Goal: Task Accomplishment & Management: Manage account settings

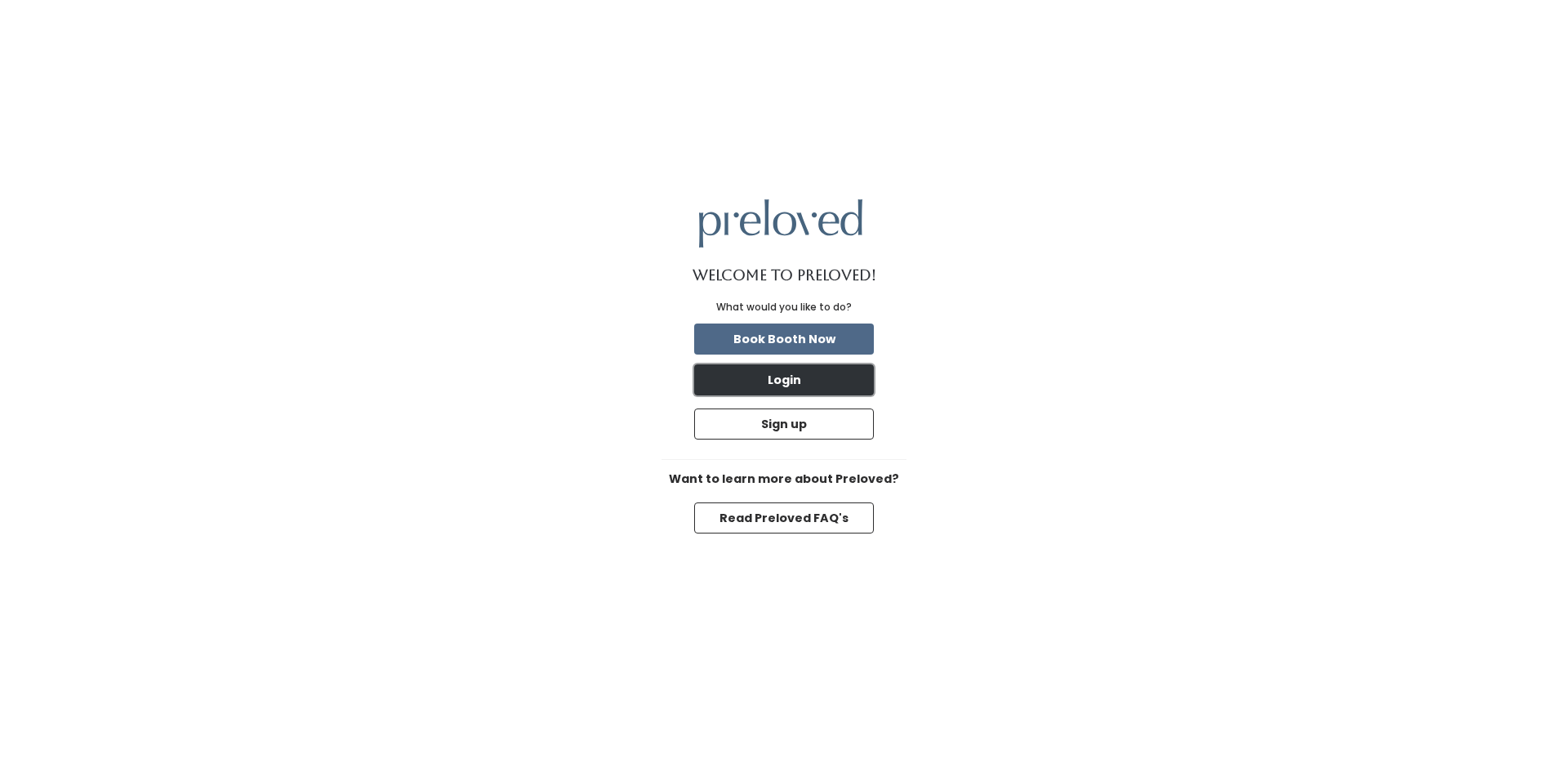
click at [784, 390] on button "Login" at bounding box center [784, 380] width 180 height 31
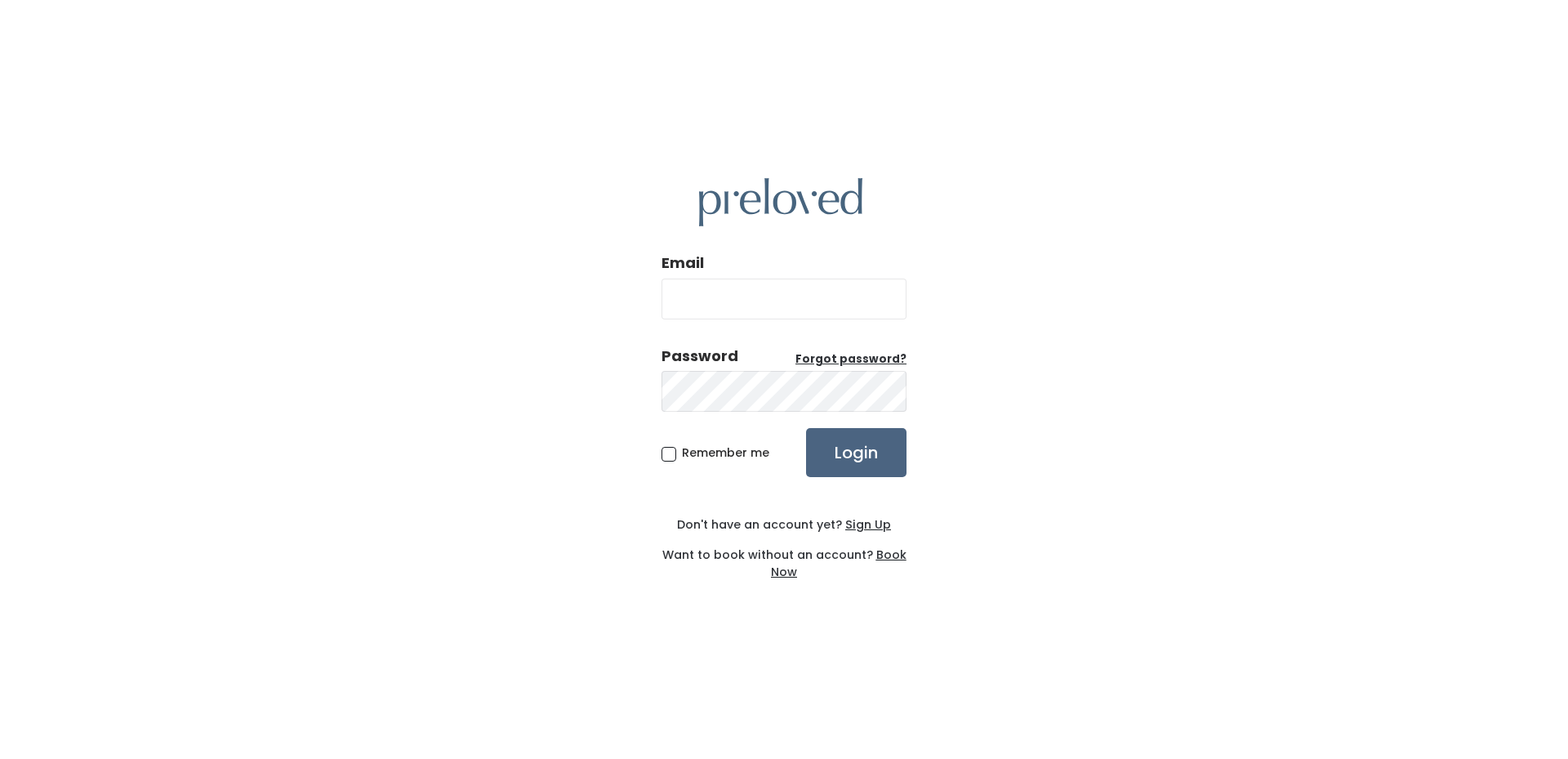
type input "[EMAIL_ADDRESS][DOMAIN_NAME]"
click at [853, 432] on input "Login" at bounding box center [856, 453] width 101 height 49
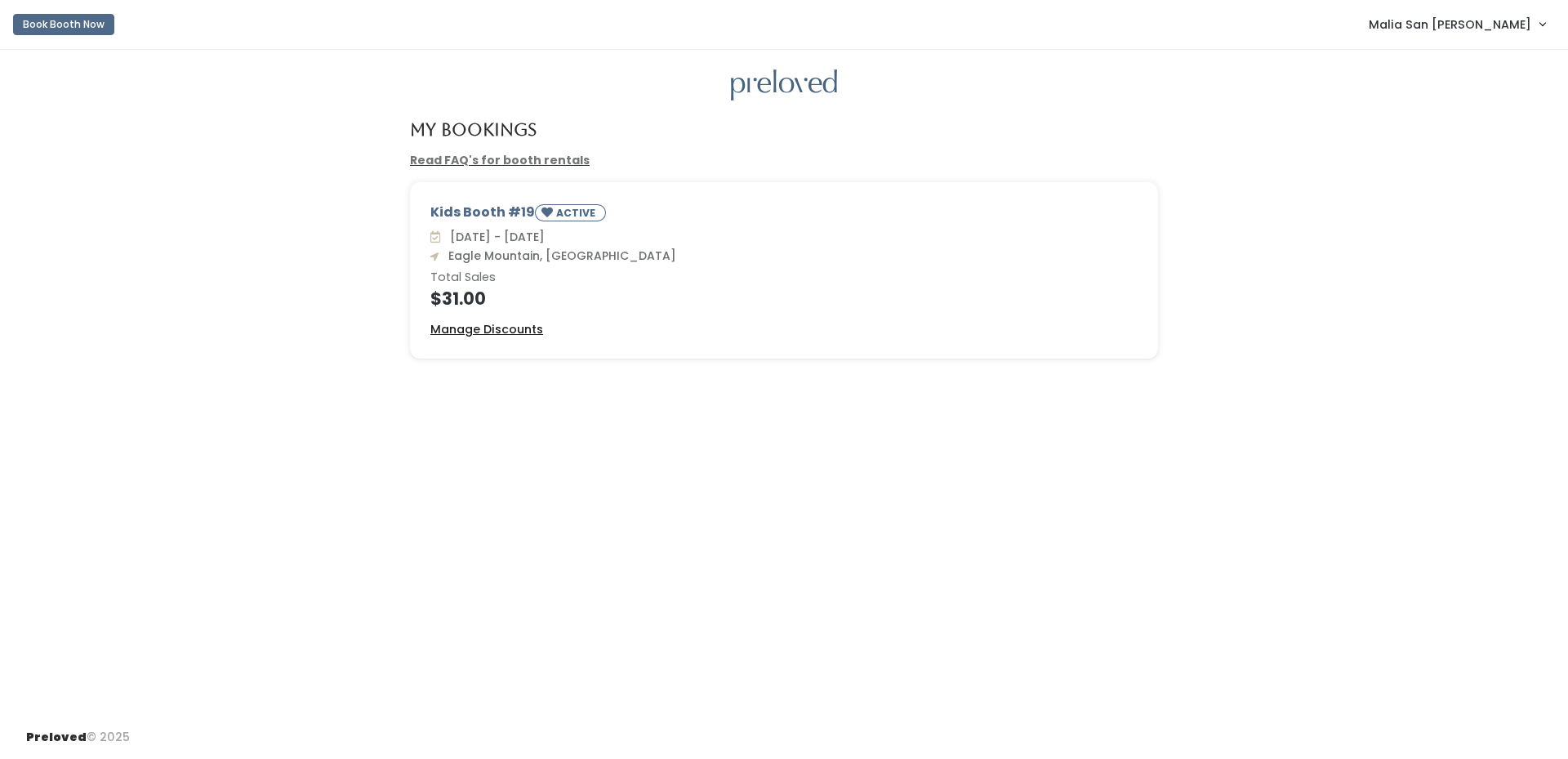
click at [514, 327] on u "Manage Discounts" at bounding box center [487, 329] width 113 height 17
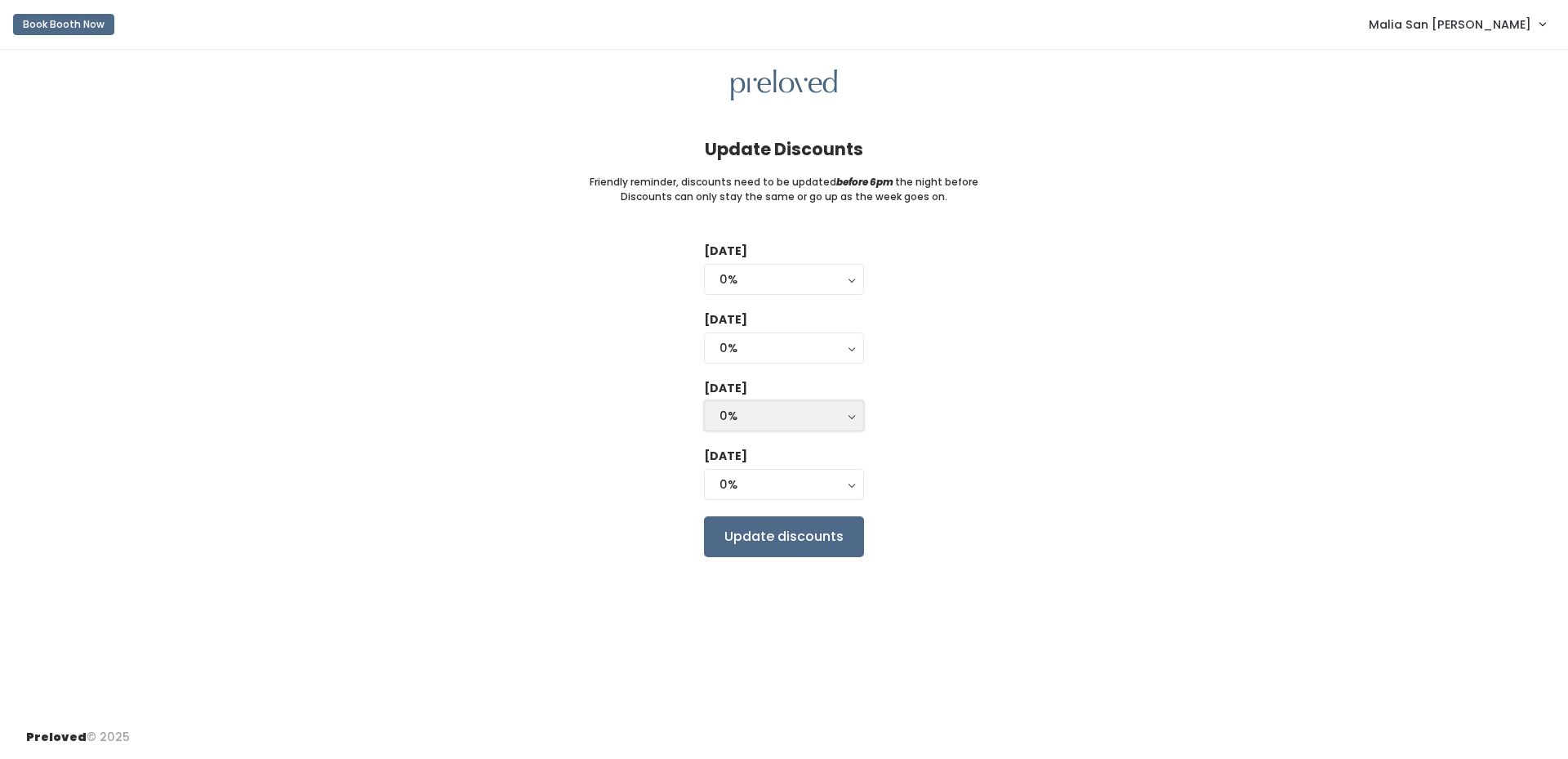
click at [778, 414] on div "0%" at bounding box center [784, 416] width 129 height 18
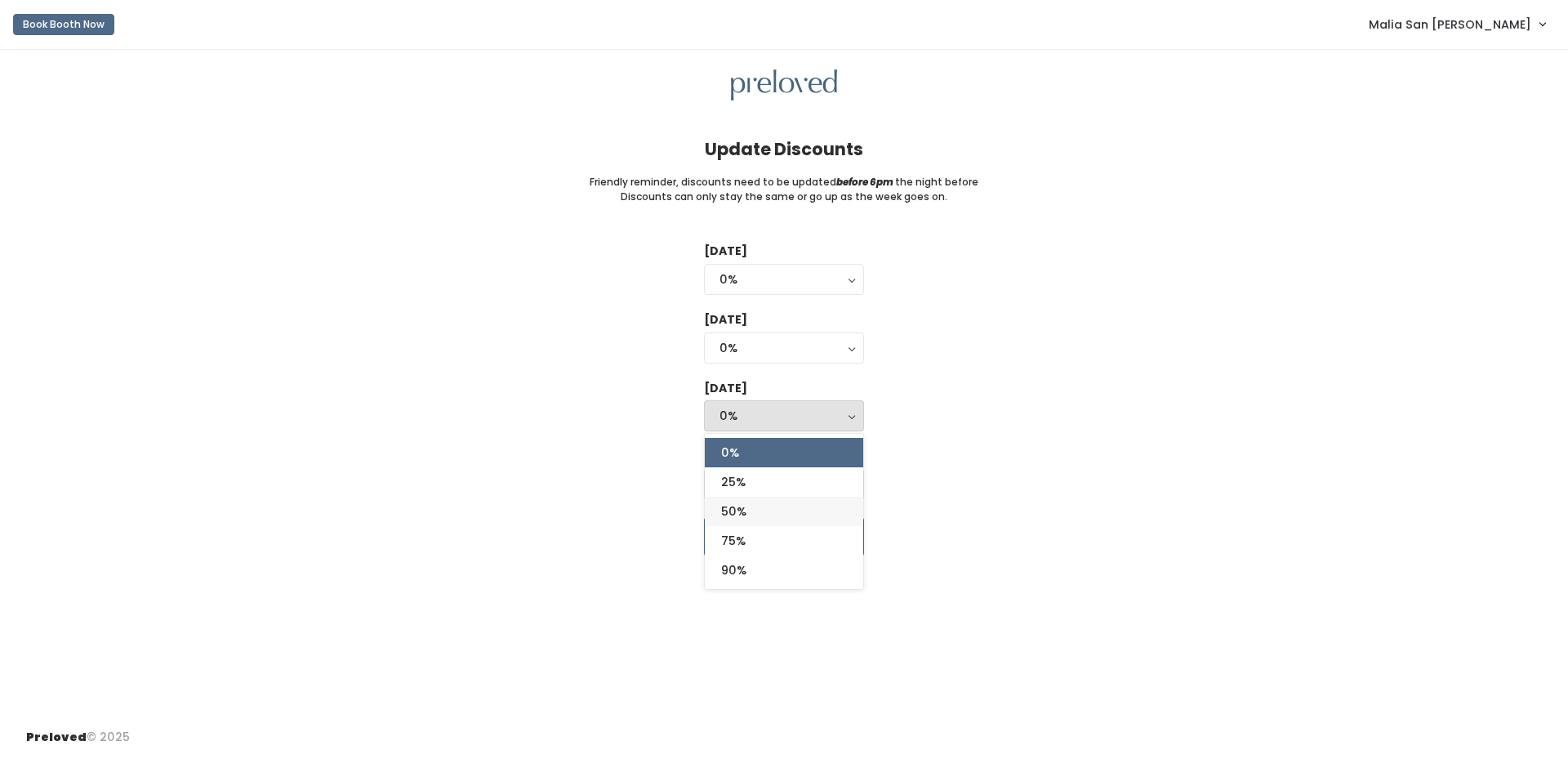
click at [749, 513] on link "50%" at bounding box center [784, 511] width 159 height 29
select select "50%"
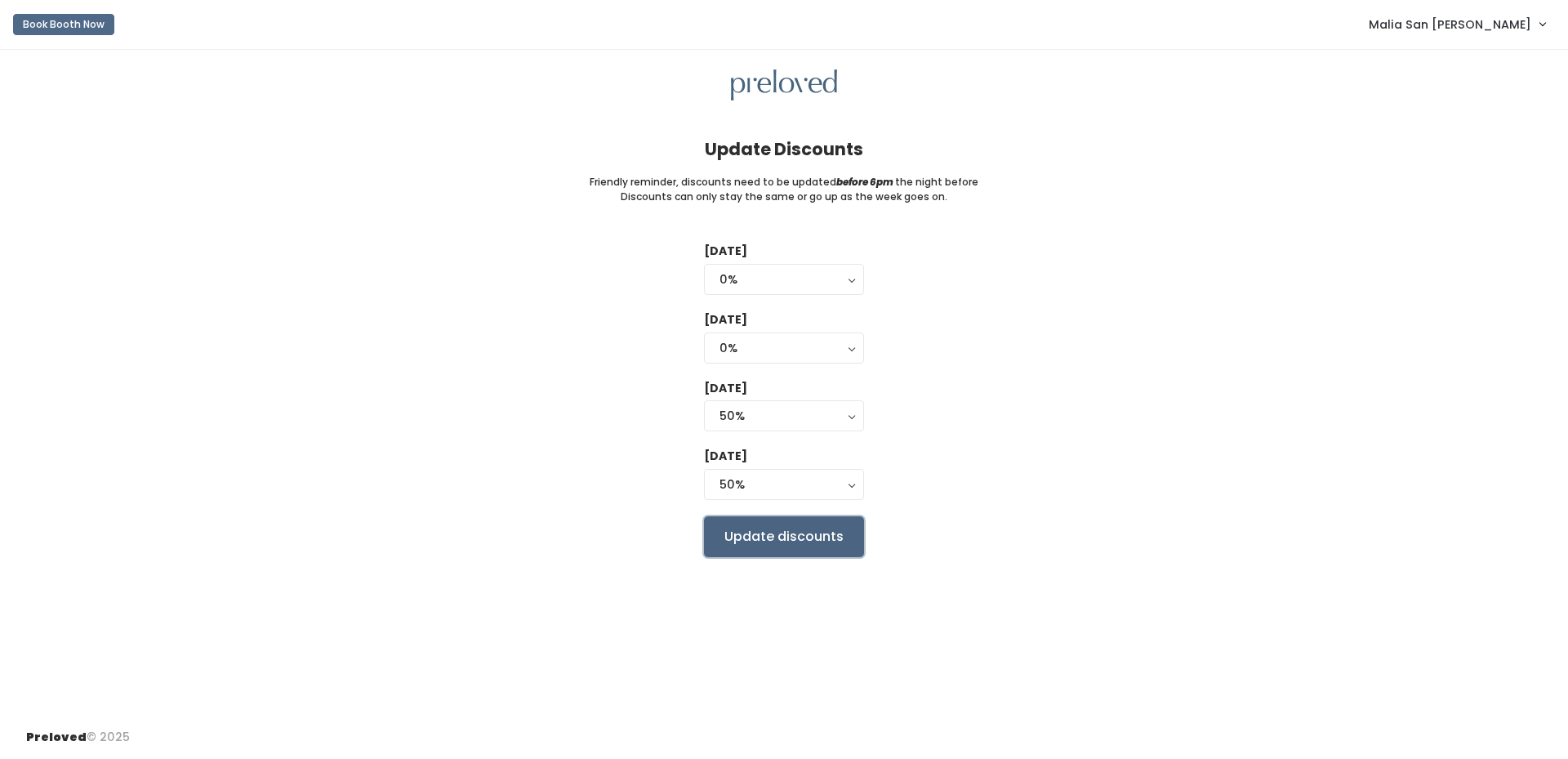
click at [848, 542] on input "Update discounts" at bounding box center [784, 537] width 160 height 41
